Goal: Book appointment/travel/reservation

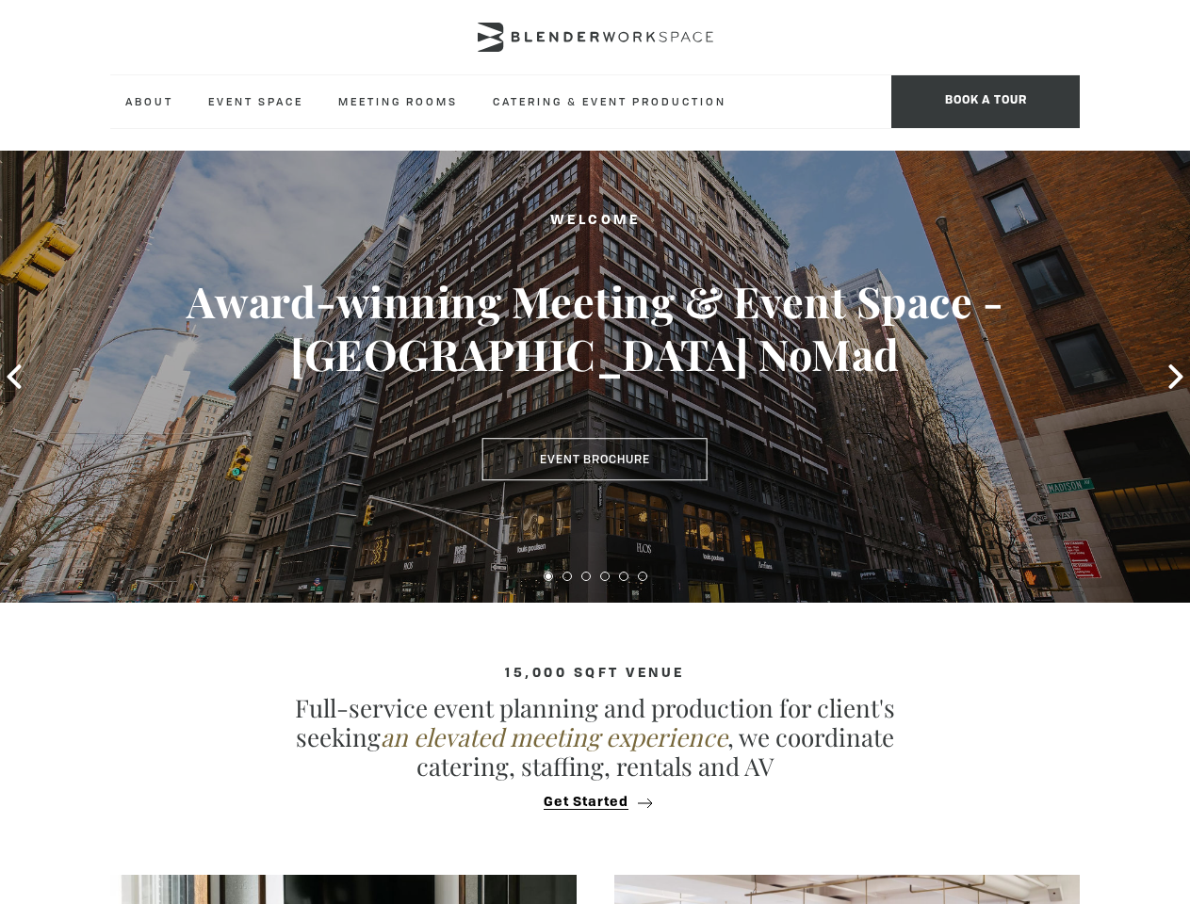
type div "[DATE]"
click at [985, 102] on span "BOOK A TOUR" at bounding box center [985, 101] width 188 height 53
click at [14, 377] on icon at bounding box center [14, 377] width 14 height 24
click at [1175, 377] on div "Welcome Award-winning Meeting & Event Space - [GEOGRAPHIC_DATA] NoMad Event Bro…" at bounding box center [595, 377] width 1190 height 452
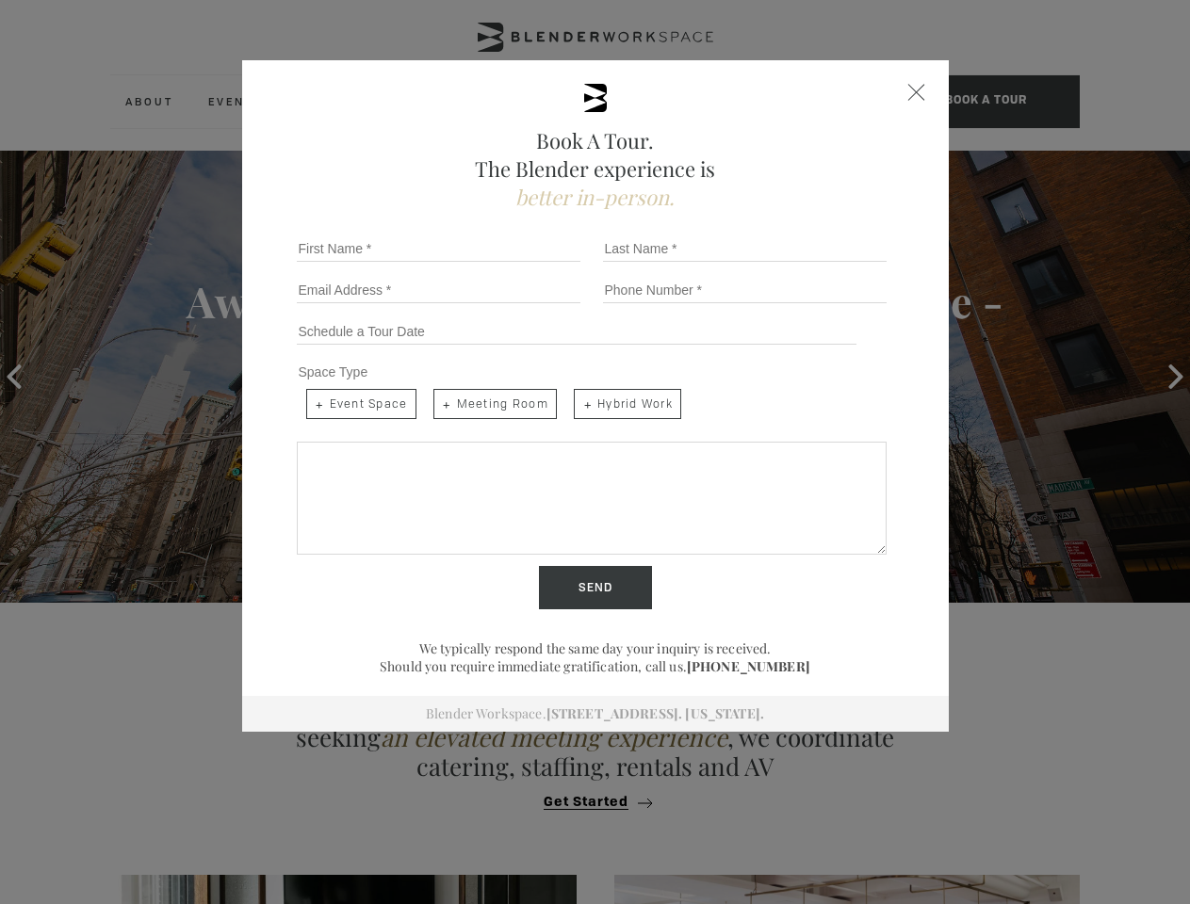
click at [548, 576] on div "Send" at bounding box center [595, 587] width 612 height 43
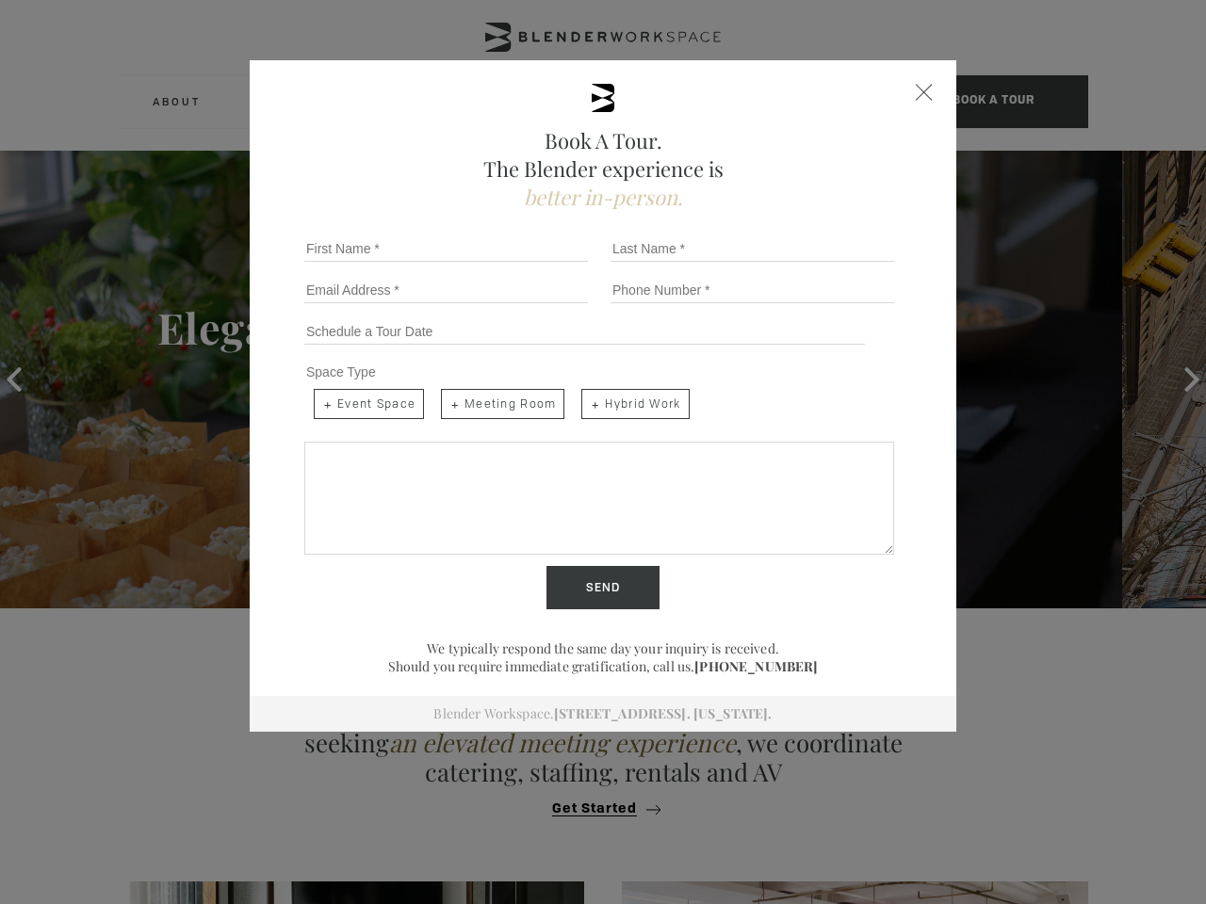
click at [567, 576] on div "Send" at bounding box center [603, 587] width 612 height 43
click at [586, 576] on input "Send" at bounding box center [602, 587] width 113 height 43
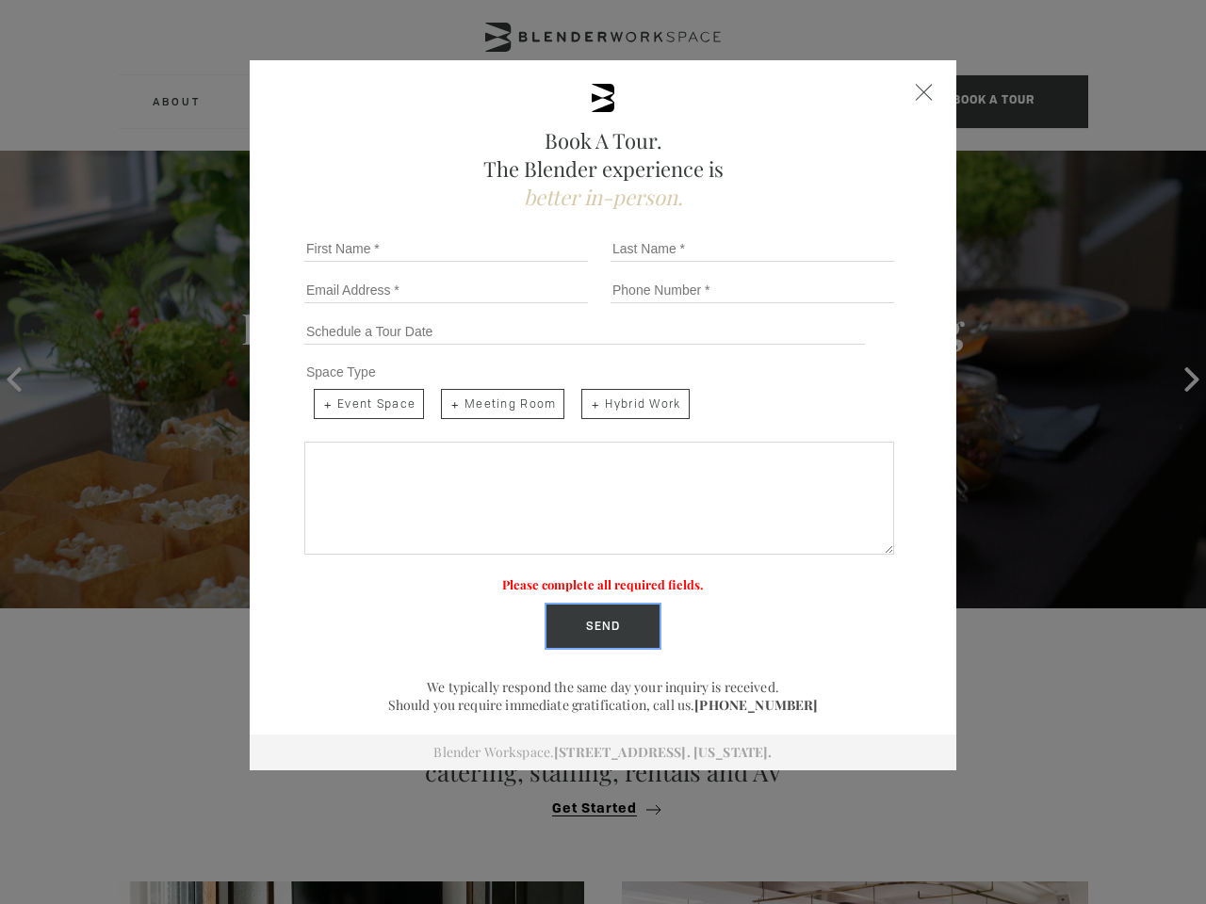
click at [605, 576] on label "Please complete all required fields." at bounding box center [603, 584] width 202 height 16
click at [624, 576] on label "Please complete all required fields." at bounding box center [603, 584] width 202 height 16
click at [642, 576] on label "Please complete all required fields." at bounding box center [603, 584] width 202 height 16
click at [594, 802] on div "Book A Tour. The Blender experience is better in-person. Team Size 1 2 3 4 5 6 …" at bounding box center [603, 452] width 1206 height 904
